Goal: Information Seeking & Learning: Stay updated

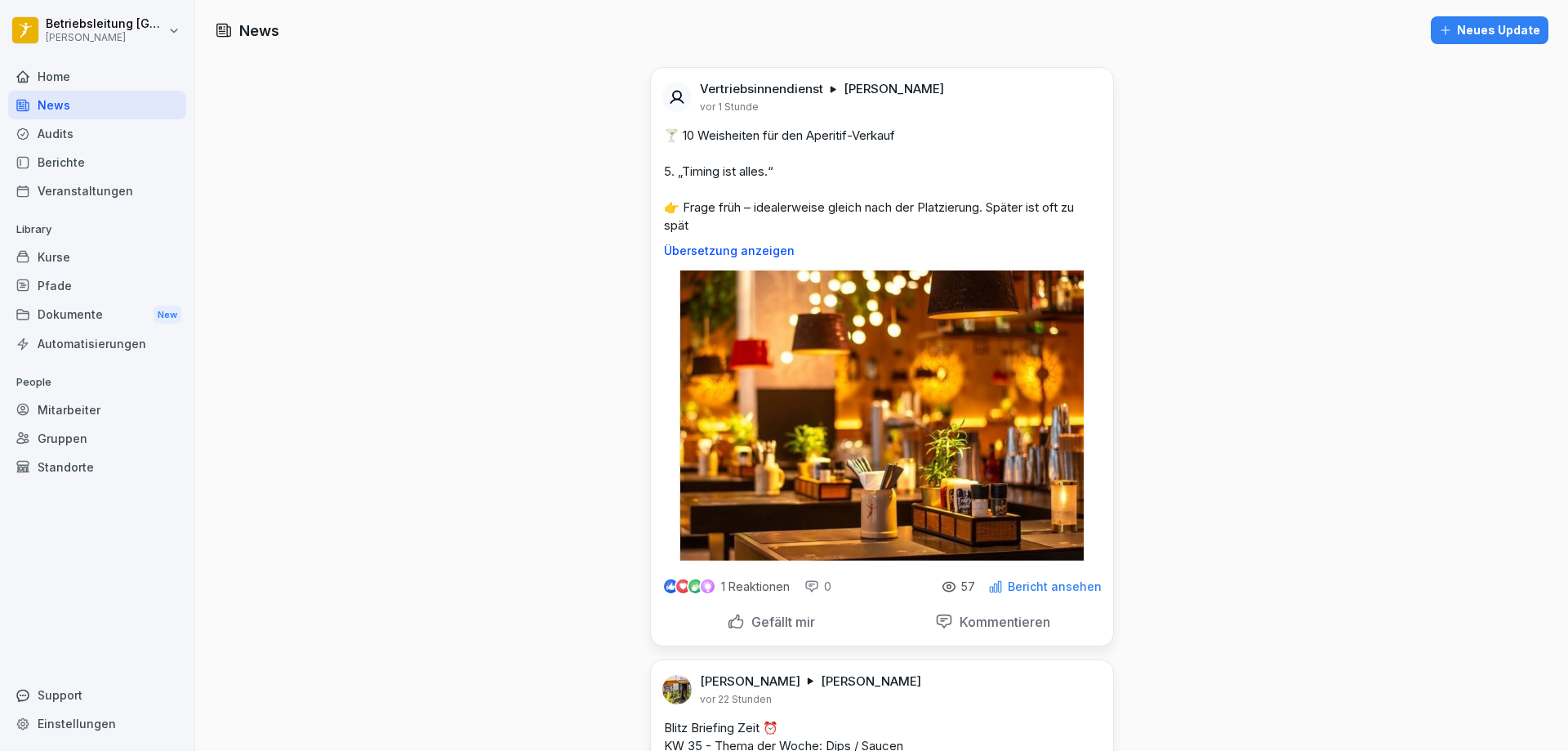
drag, startPoint x: 1325, startPoint y: 499, endPoint x: 1279, endPoint y: 576, distance: 89.7
click at [895, 440] on img at bounding box center [882, 415] width 405 height 290
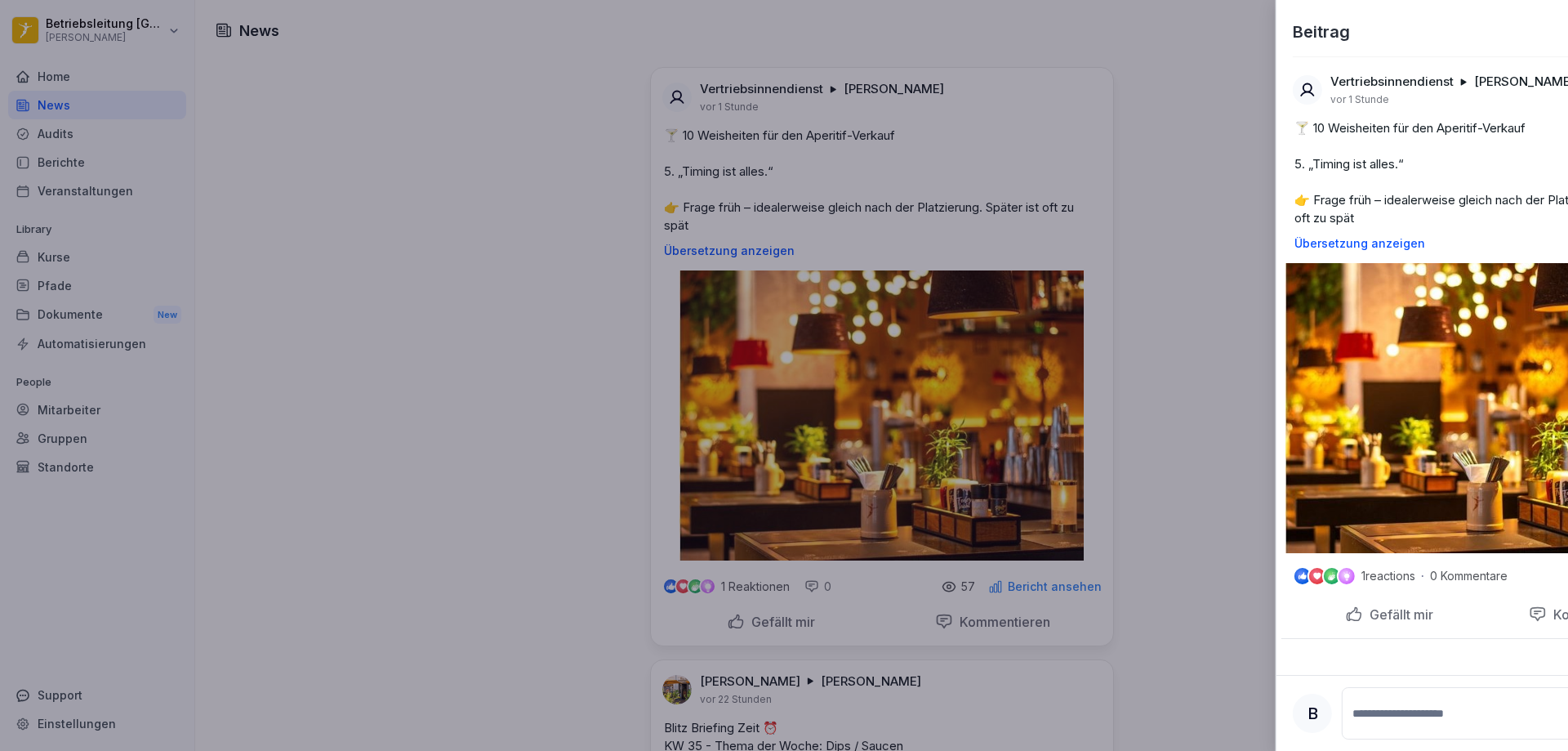
click at [556, 469] on div at bounding box center [784, 376] width 1568 height 751
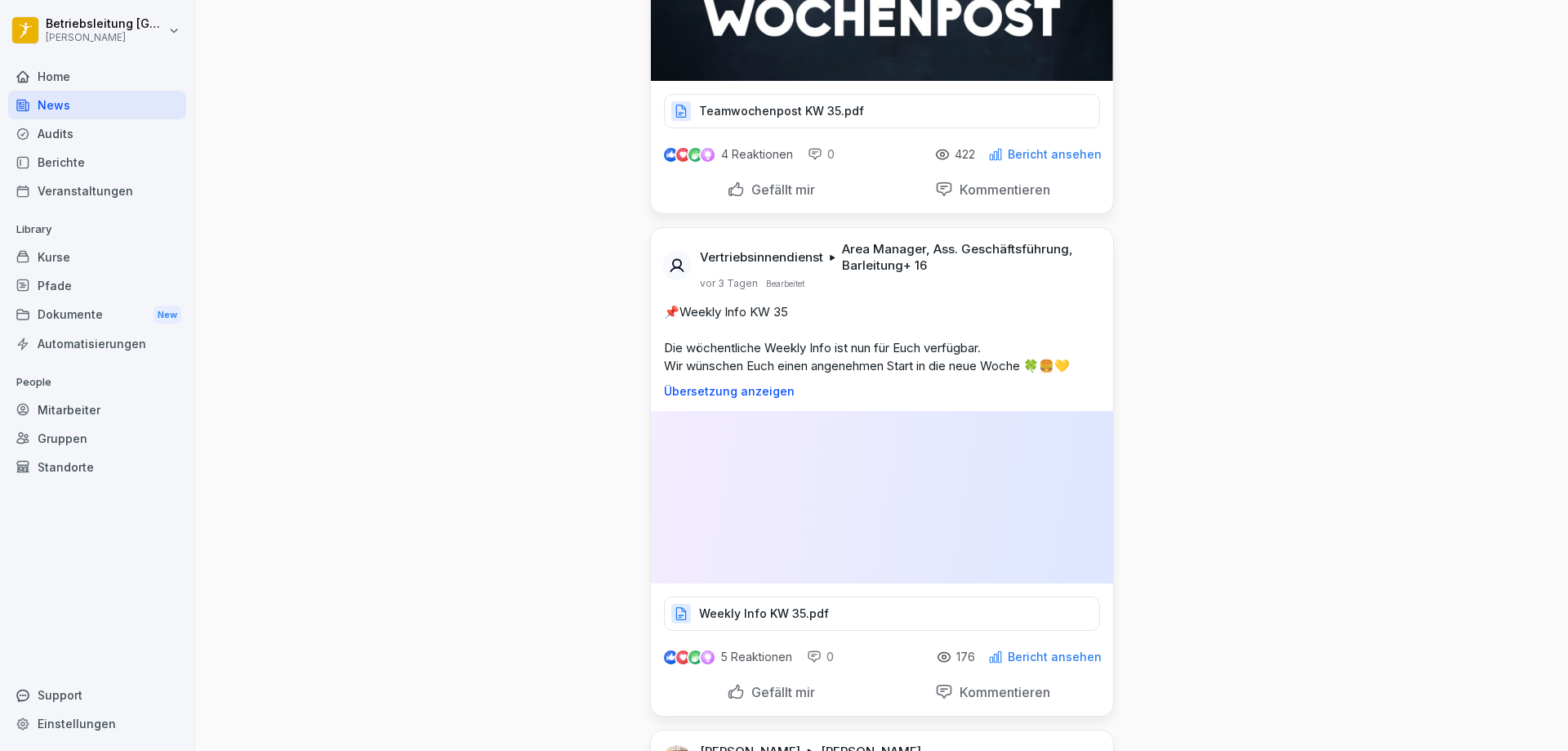
scroll to position [2207, 0]
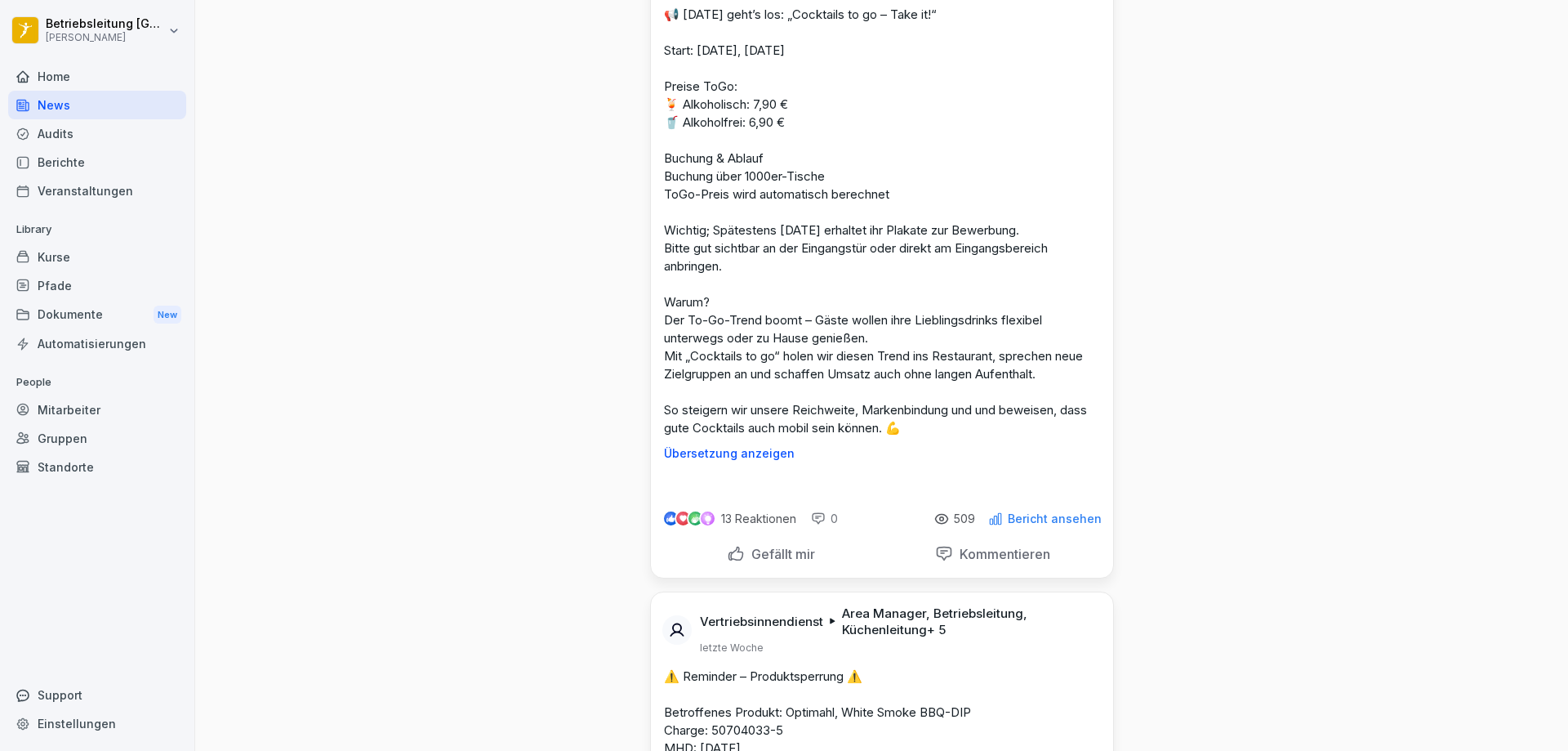
scroll to position [11685, 0]
